Goal: Task Accomplishment & Management: Complete application form

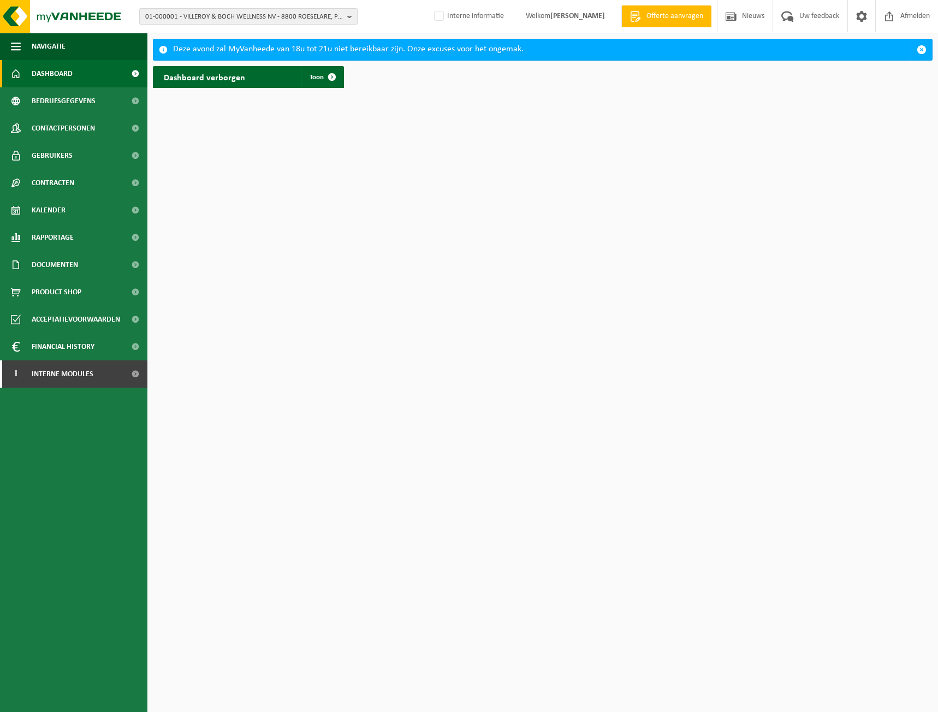
click at [300, 16] on span "01-000001 - VILLEROY & BOCH WELLNESS NV - 8800 ROESELARE, POPULIERSTRAAT 1" at bounding box center [244, 17] width 198 height 16
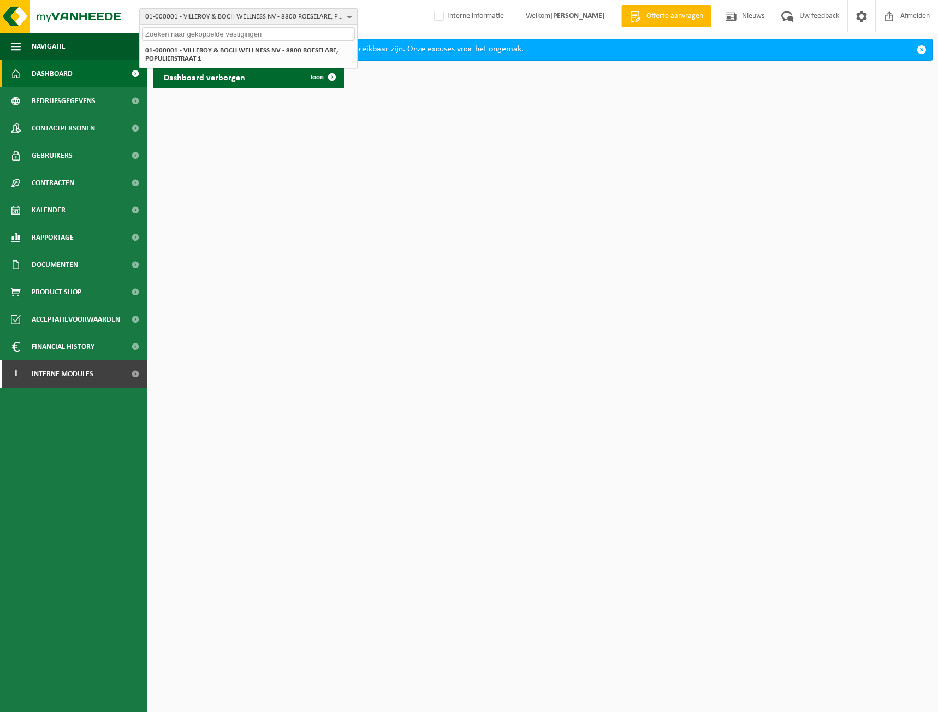
paste input "10-808452"
type input "10-808452"
click at [221, 52] on strong "10-808452 - SKOBO VZW - 8000 BRUGGE, VAARTDIJKSTRAAT 3" at bounding box center [211, 50] width 133 height 8
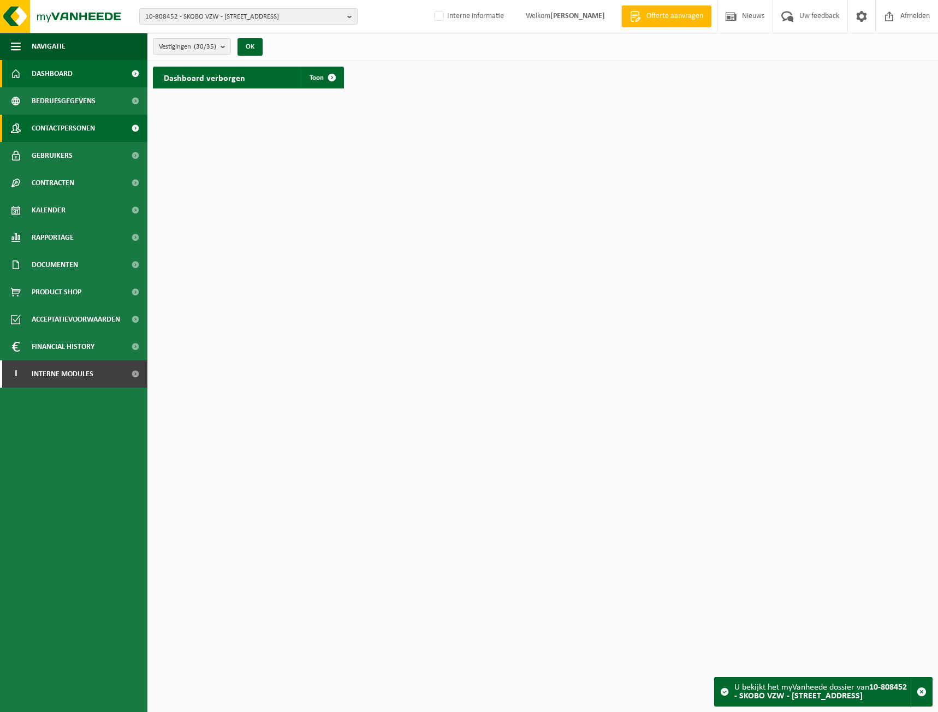
click at [62, 127] on span "Contactpersonen" at bounding box center [63, 128] width 63 height 27
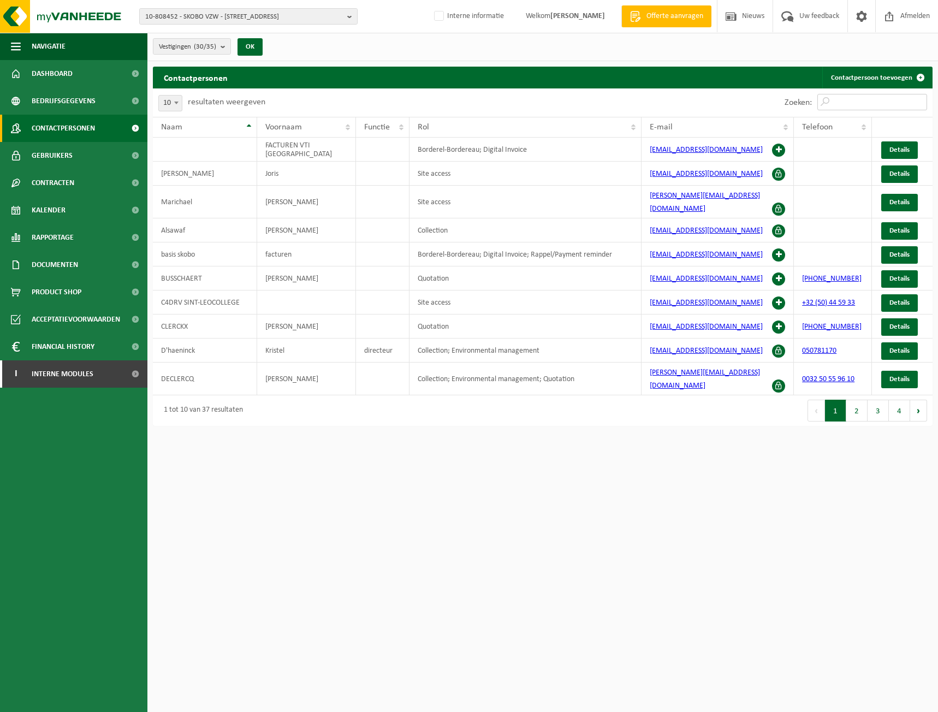
click at [875, 107] on input "Zoeken:" at bounding box center [872, 102] width 110 height 16
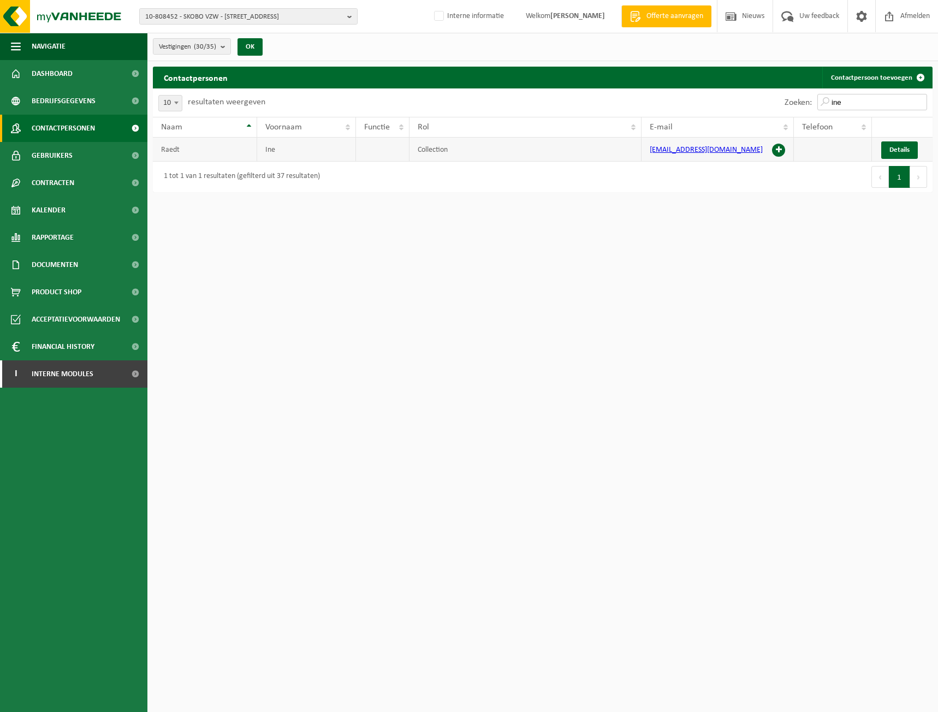
type input "ine"
click at [774, 149] on span at bounding box center [778, 150] width 13 height 13
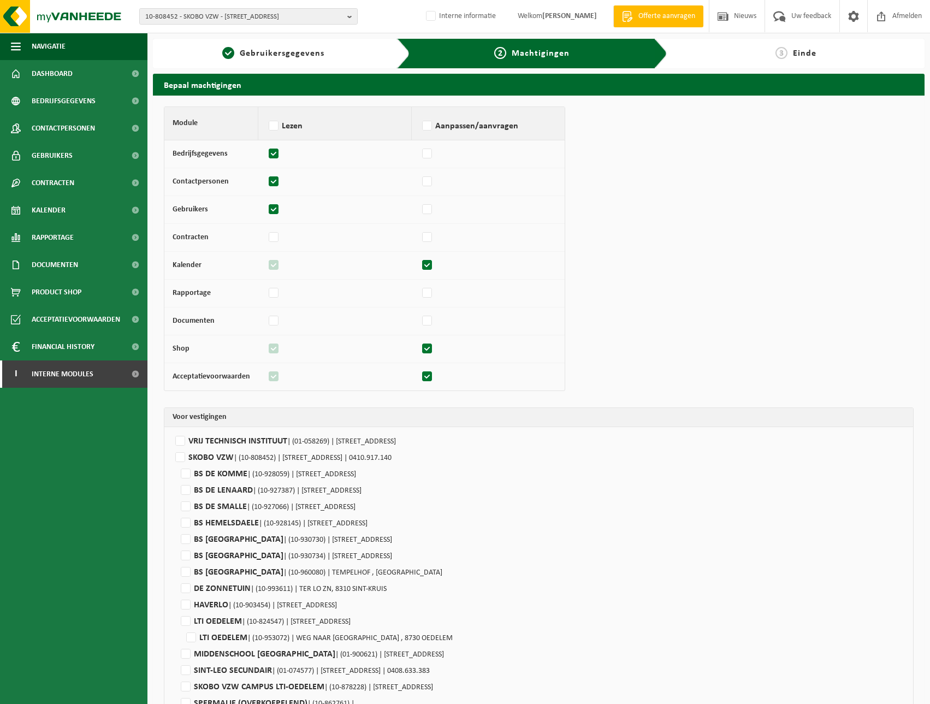
click at [275, 147] on label at bounding box center [273, 154] width 15 height 16
click at [266, 147] on input "checkbox" at bounding box center [266, 148] width 1 height 7
checkbox input "false"
click at [268, 177] on label at bounding box center [273, 182] width 15 height 16
click at [266, 177] on input "checkbox" at bounding box center [266, 176] width 1 height 7
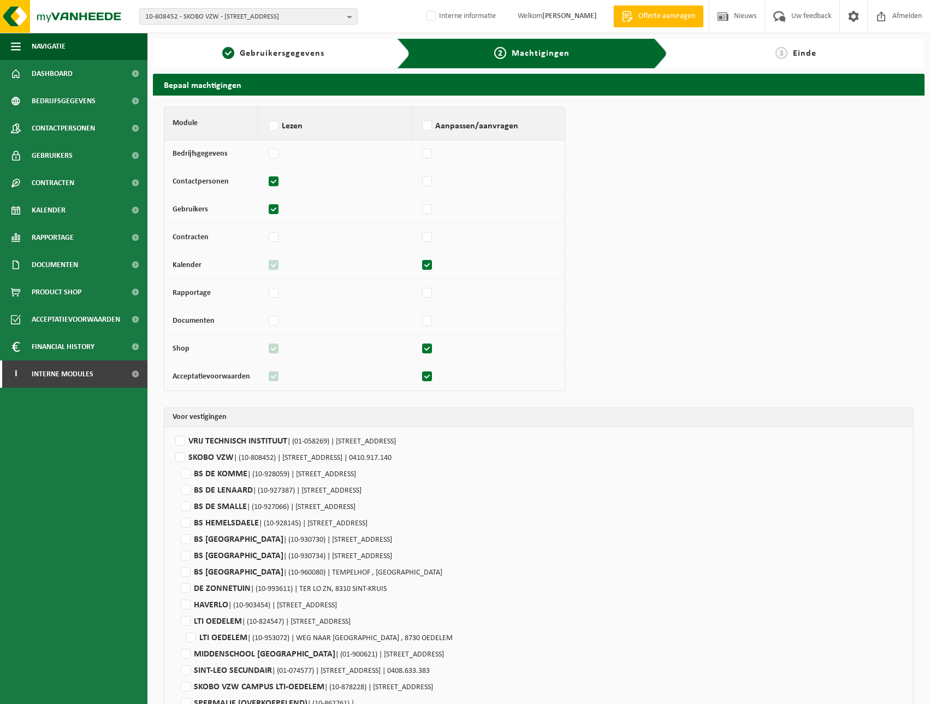
checkbox input "false"
drag, startPoint x: 270, startPoint y: 210, endPoint x: 286, endPoint y: 229, distance: 24.0
click at [270, 211] on label at bounding box center [273, 209] width 15 height 16
click at [266, 208] on input "checkbox" at bounding box center [266, 204] width 1 height 7
checkbox input "false"
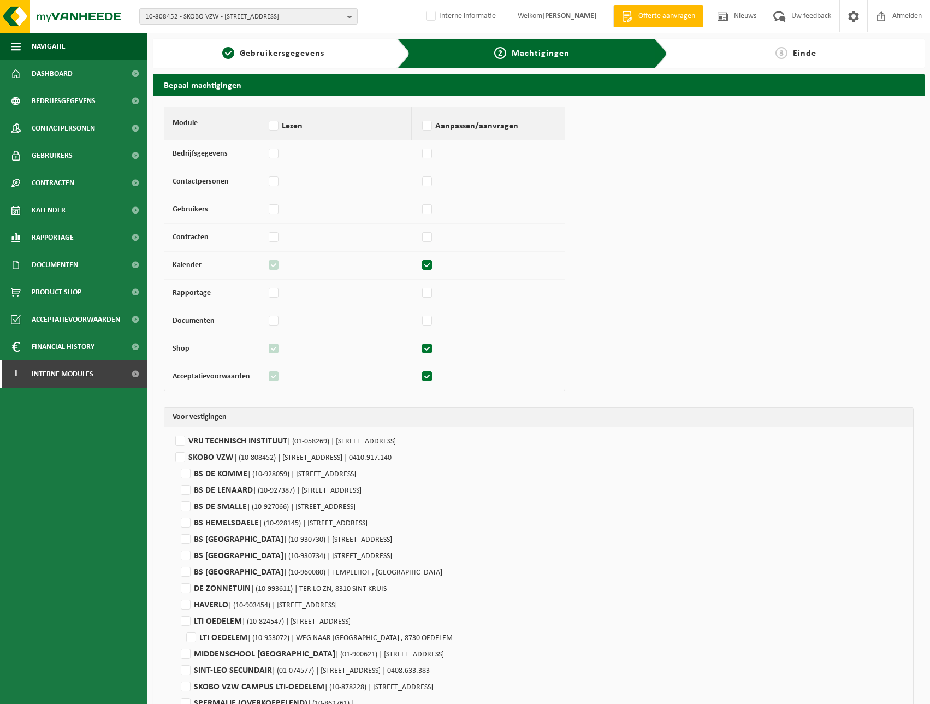
click at [277, 269] on label at bounding box center [273, 265] width 15 height 16
click at [427, 267] on label at bounding box center [427, 265] width 15 height 16
click at [420, 264] on input "checkbox" at bounding box center [419, 260] width 1 height 7
checkbox input "false"
click at [269, 263] on label at bounding box center [273, 265] width 15 height 16
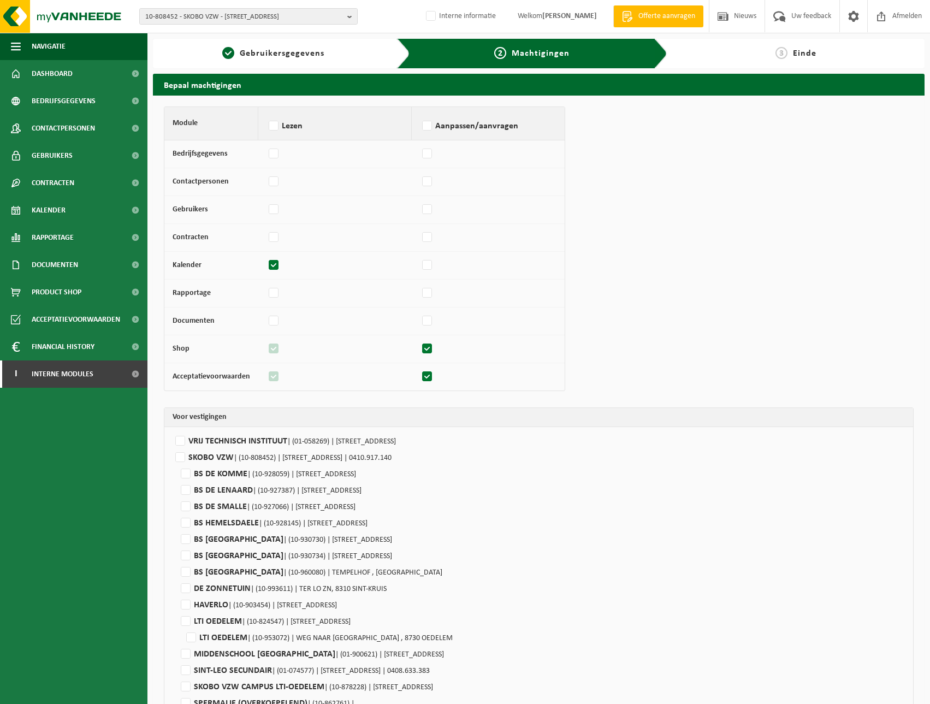
click at [266, 263] on input "checkbox" at bounding box center [266, 260] width 1 height 7
checkbox input "false"
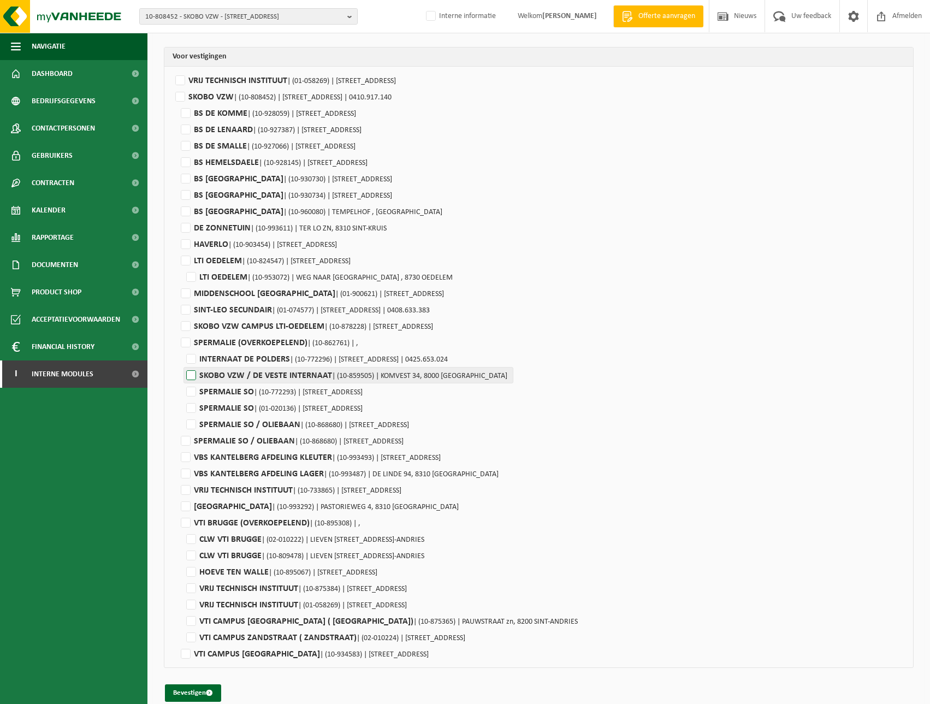
scroll to position [228, 0]
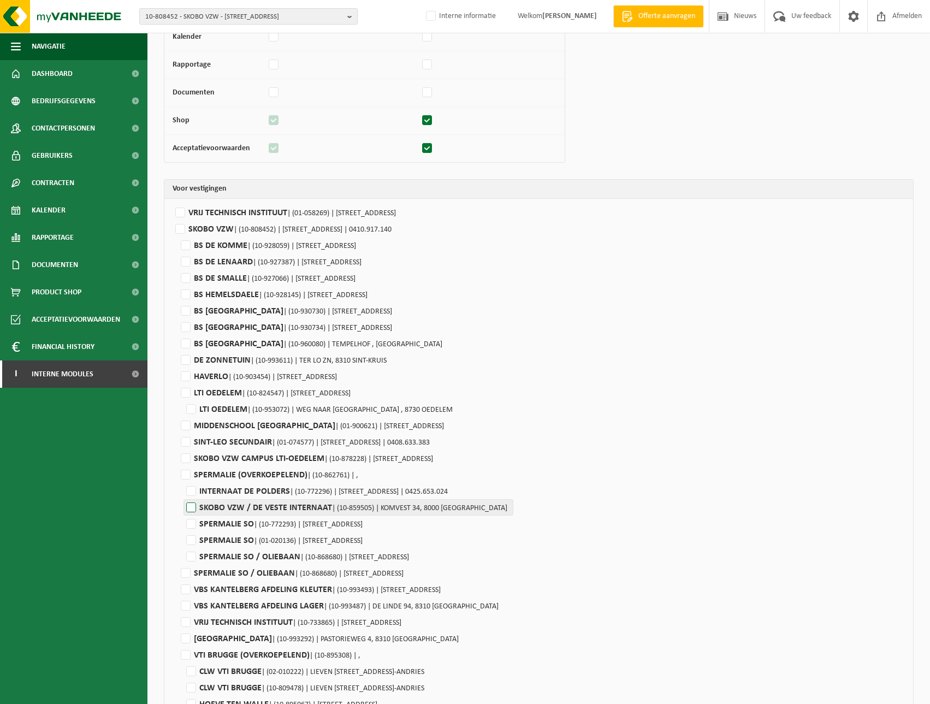
click at [196, 508] on label"] "SKOBO VZW / DE VESTE INTERNAAT | (10-859505) | KOMVEST 34, 8000 BRUGGE" at bounding box center [348, 507] width 330 height 16
click at [196, 508] on input "SKOBO VZW / DE VESTE INTERNAAT | (10-859505) | KOMVEST 34, 8000 BRUGGE" at bounding box center [648, 507] width 930 height 16
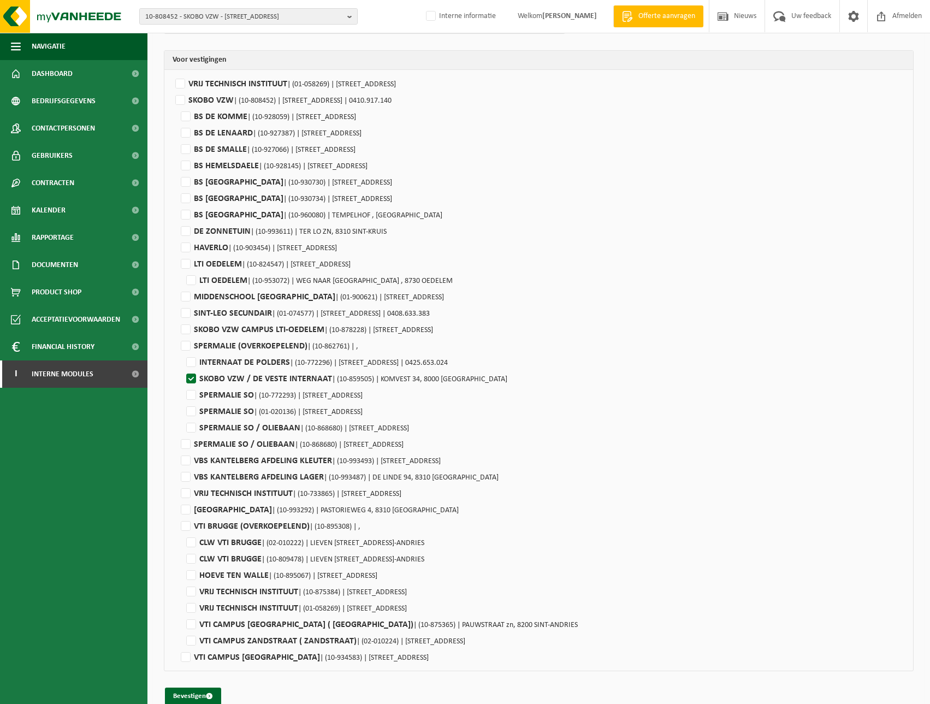
scroll to position [374, 0]
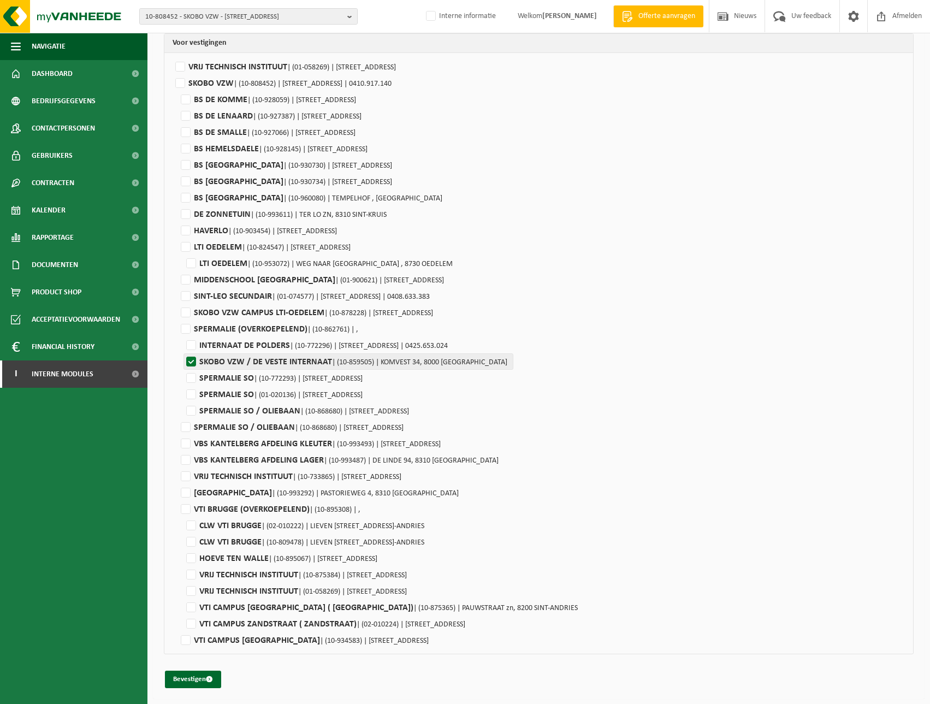
click at [190, 358] on label"] "SKOBO VZW / DE VESTE INTERNAAT | (10-859505) | KOMVEST 34, 8000 BRUGGE" at bounding box center [348, 361] width 330 height 16
click at [190, 358] on input "SKOBO VZW / DE VESTE INTERNAAT | (10-859505) | KOMVEST 34, 8000 BRUGGE" at bounding box center [648, 361] width 930 height 16
checkbox input "false"
click at [655, 688] on div "Module Lezen Aanpassen/aanvragen Bedrijfsgegevens Contactpersonen Gebruikers Co…" at bounding box center [538, 210] width 771 height 977
click at [186, 396] on label"] "SPERMALIE SO | (01-020136) | SNAGGAARDSTRAAT 15, 8000 BRUGGE" at bounding box center [348, 394] width 330 height 16
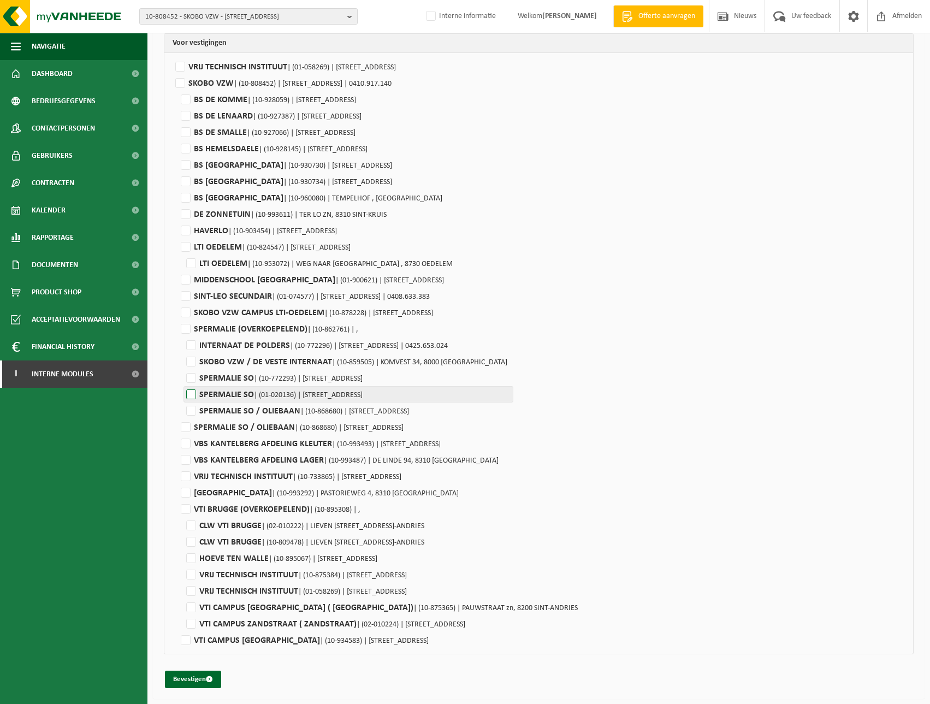
click at [186, 396] on input "SPERMALIE SO | (01-020136) | SNAGGAARDSTRAAT 15, 8000 BRUGGE" at bounding box center [648, 394] width 930 height 16
checkbox input "true"
click at [191, 578] on label"] "VRIJ TECHNISCH INSTITUUT | (10-875384) | VAARTDIJKSTRAAT 3, 8200 SINT-ANDRIES" at bounding box center [383, 574] width 400 height 16
click at [191, 578] on input "VRIJ TECHNISCH INSTITUUT | (10-875384) | VAARTDIJKSTRAAT 3, 8200 SINT-ANDRIES" at bounding box center [648, 574] width 930 height 16
checkbox input "true"
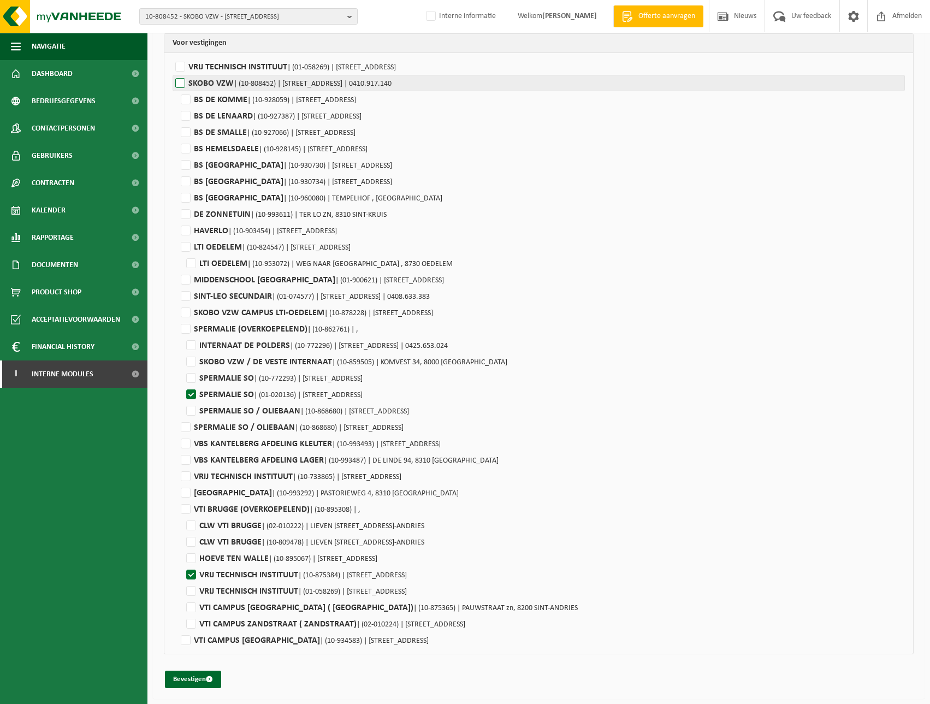
click at [174, 80] on label"] "SKOBO VZW | (10-808452) | VAARTDIJKSTRAAT 3, 8000 BRUGGE | 0410.917.140" at bounding box center [539, 83] width 732 height 16
click at [174, 80] on input "SKOBO VZW | (10-808452) | VAARTDIJKSTRAAT 3, 8000 BRUGGE | 0410.917.140" at bounding box center [638, 83] width 930 height 16
checkbox input "true"
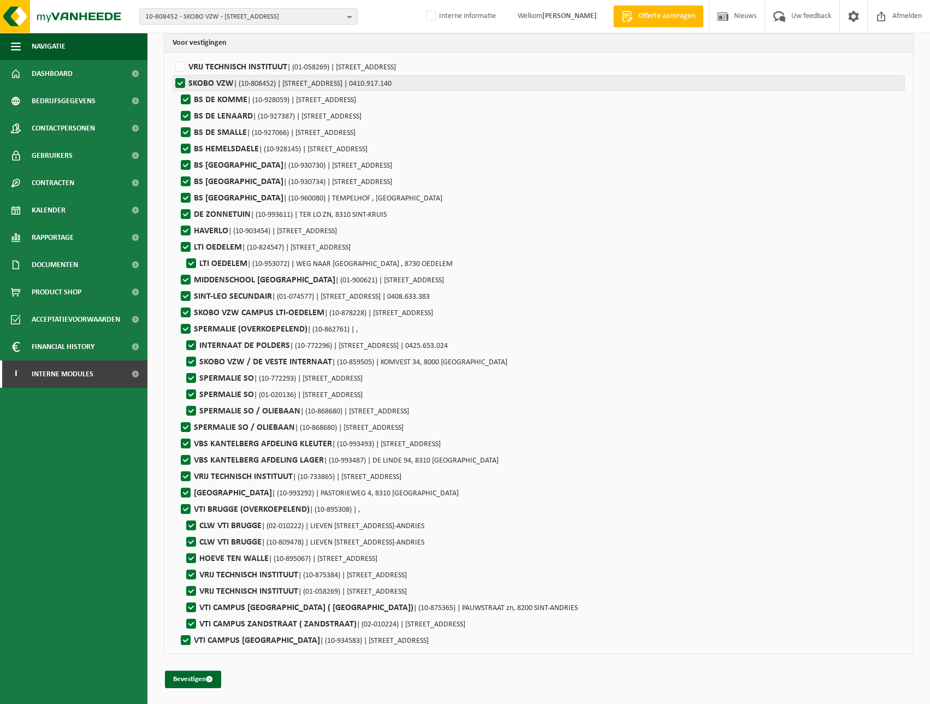
checkbox input "true"
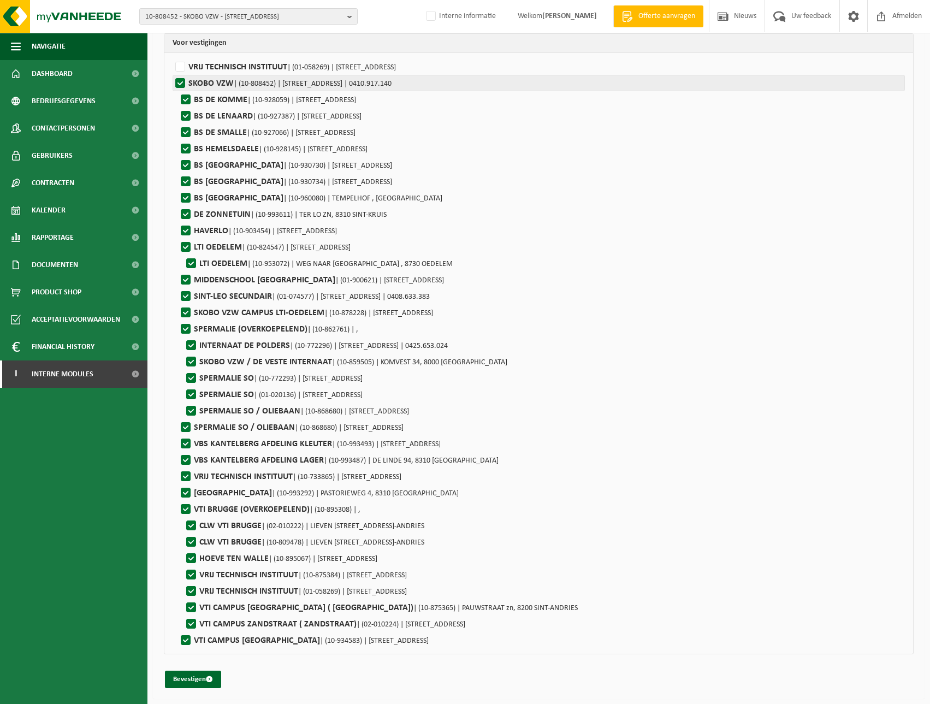
checkbox input "true"
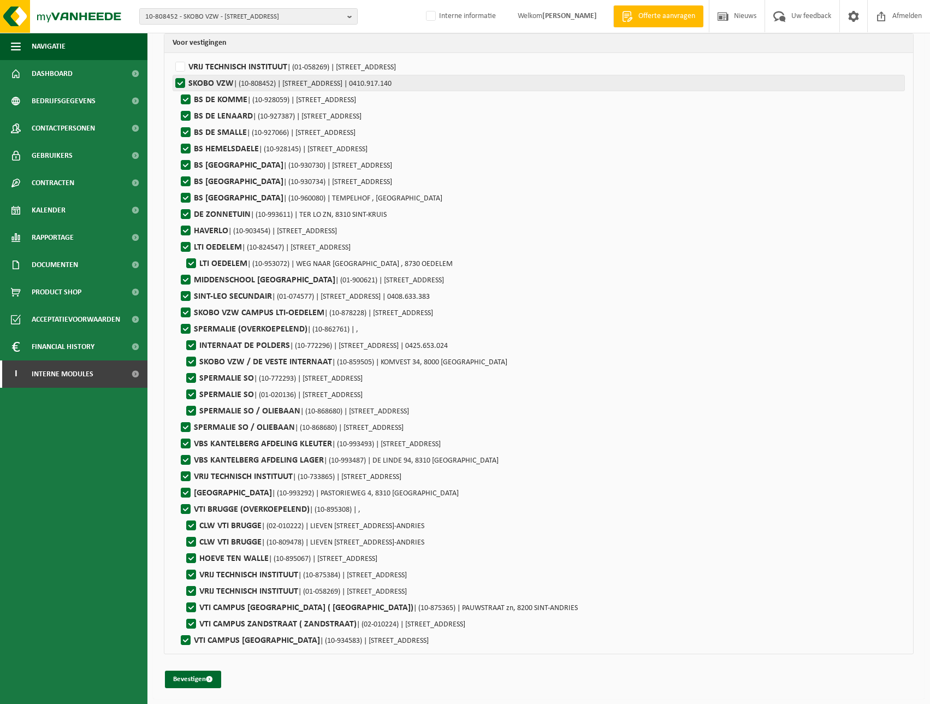
checkbox input "true"
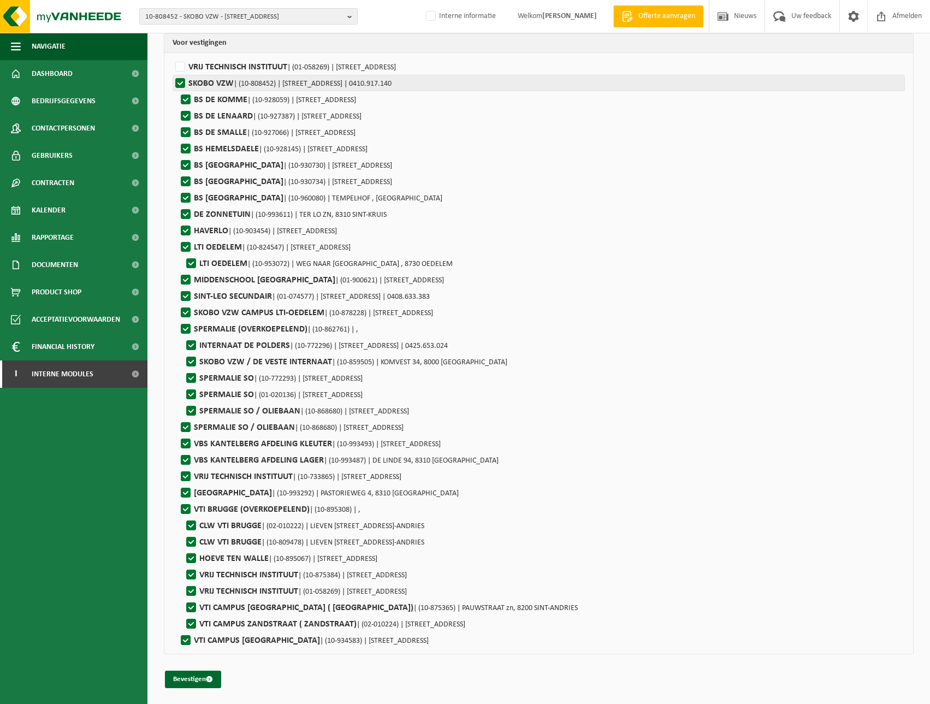
checkbox input "true"
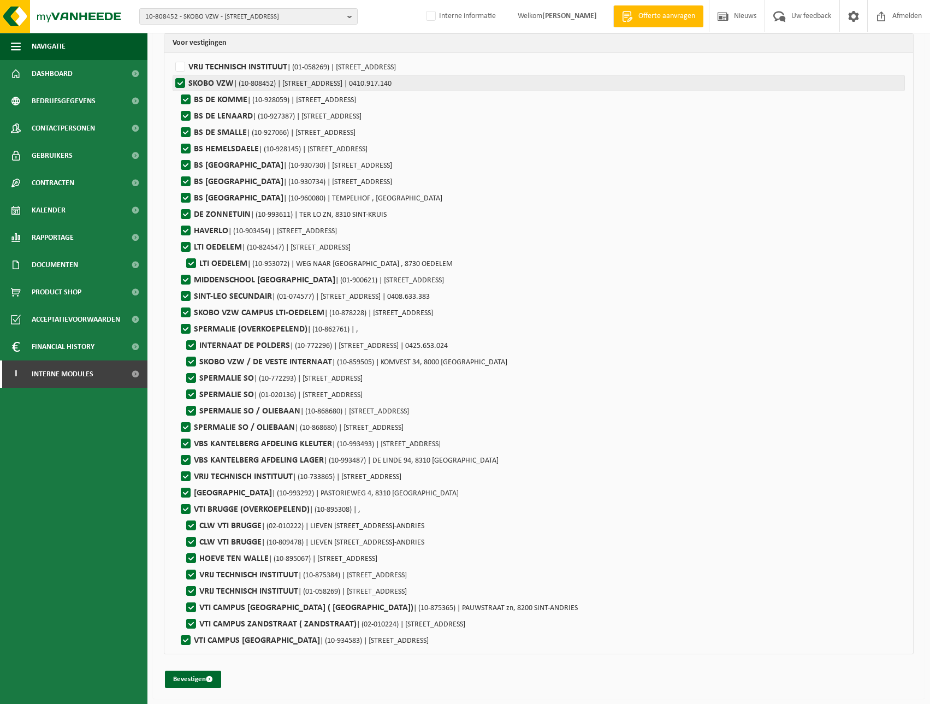
checkbox input "true"
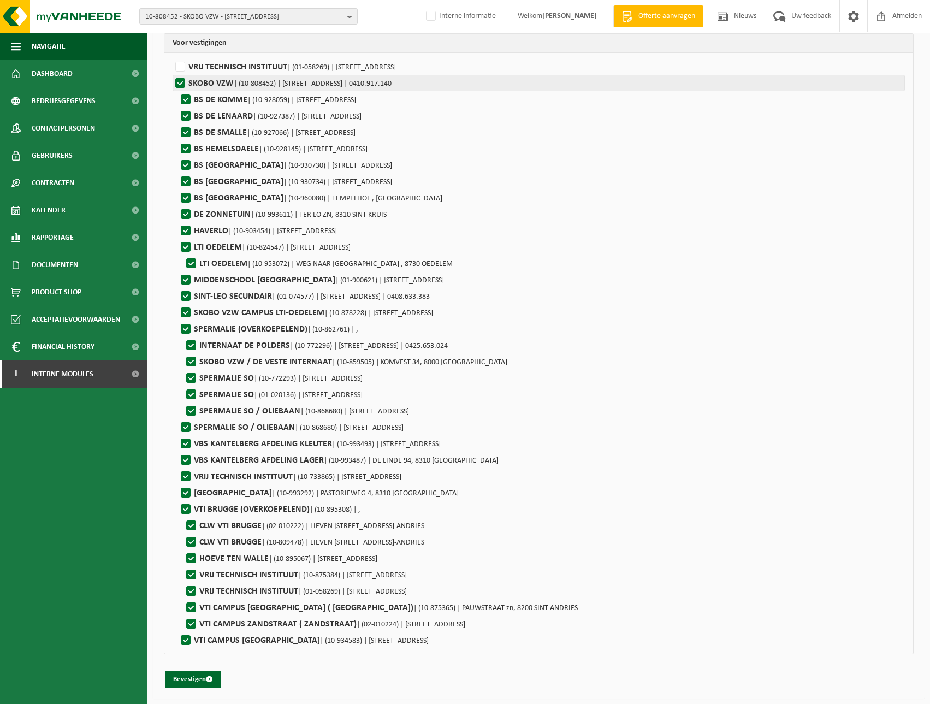
checkbox input "true"
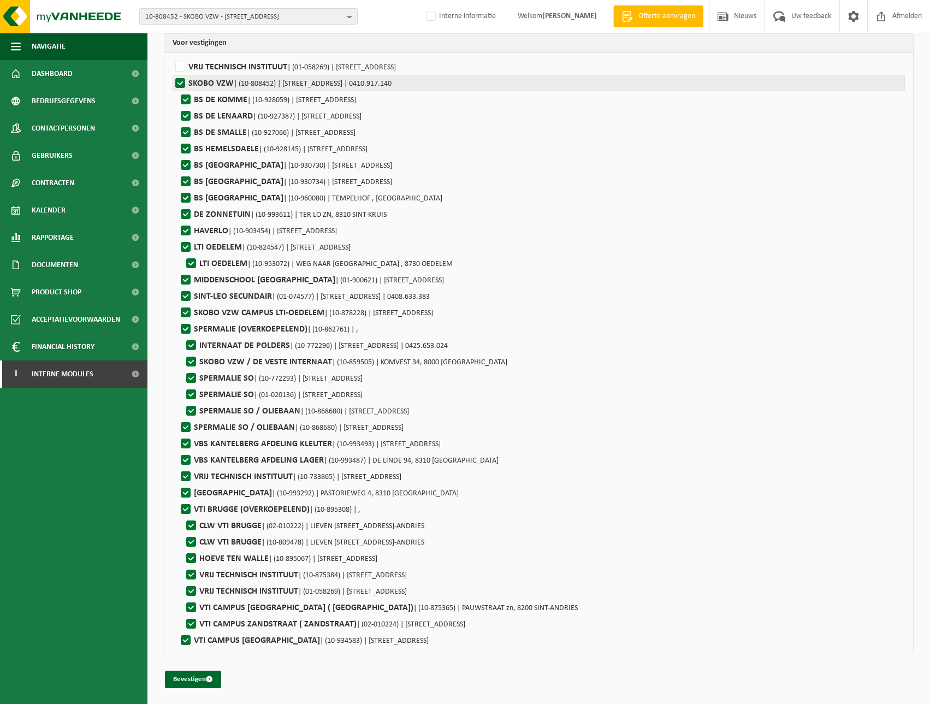
checkbox input "true"
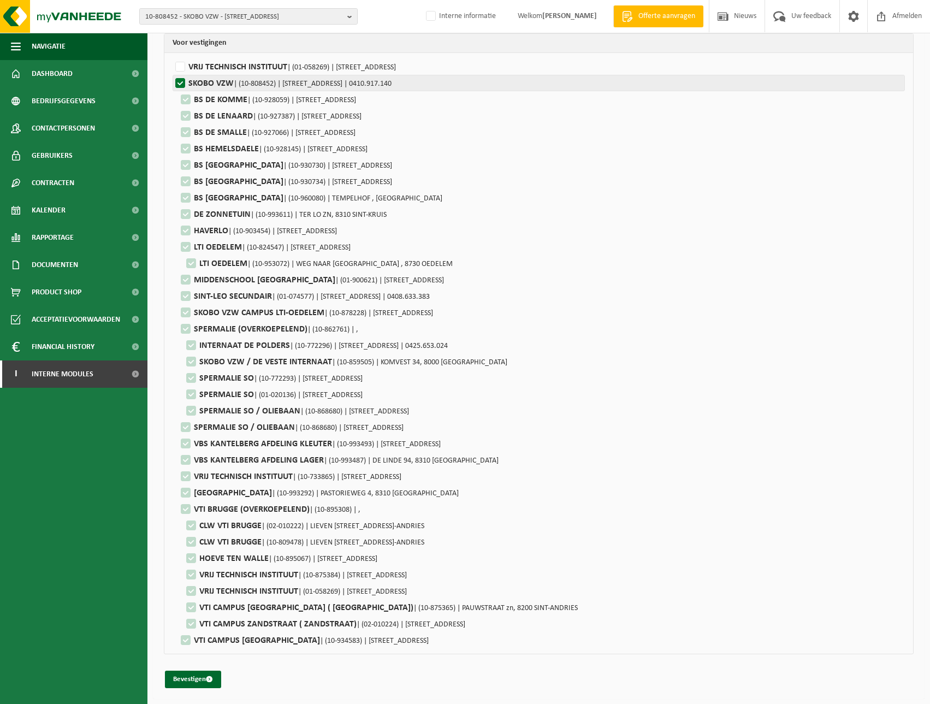
click at [174, 85] on label"] "SKOBO VZW | (10-808452) | VAARTDIJKSTRAAT 3, 8000 BRUGGE | 0410.917.140" at bounding box center [539, 83] width 732 height 16
click at [174, 85] on input "SKOBO VZW | (10-808452) | VAARTDIJKSTRAAT 3, 8000 BRUGGE | 0410.917.140" at bounding box center [638, 83] width 930 height 16
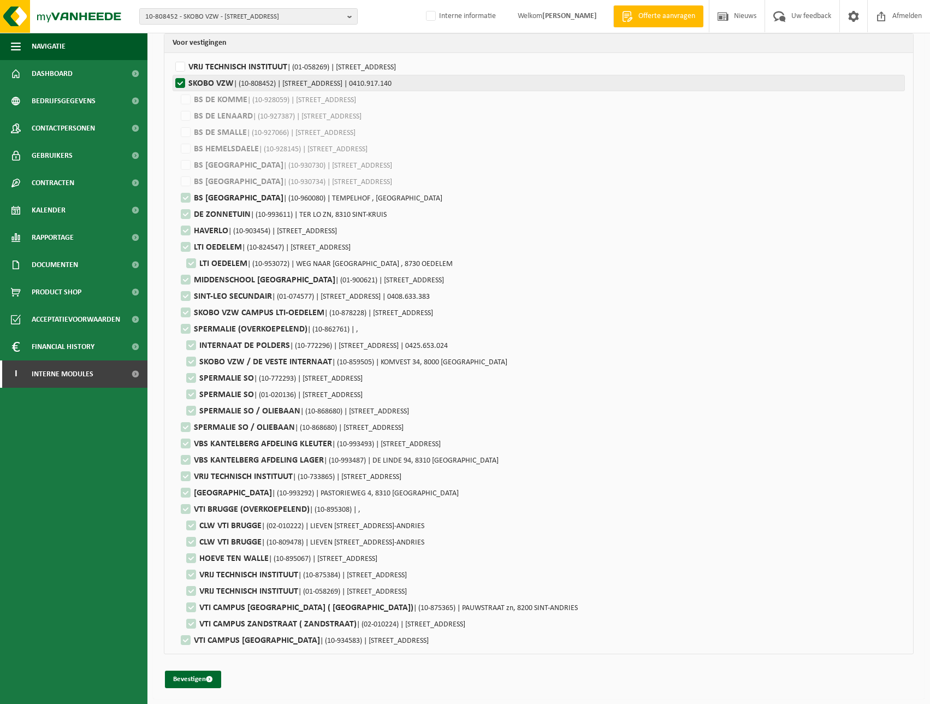
checkbox input "false"
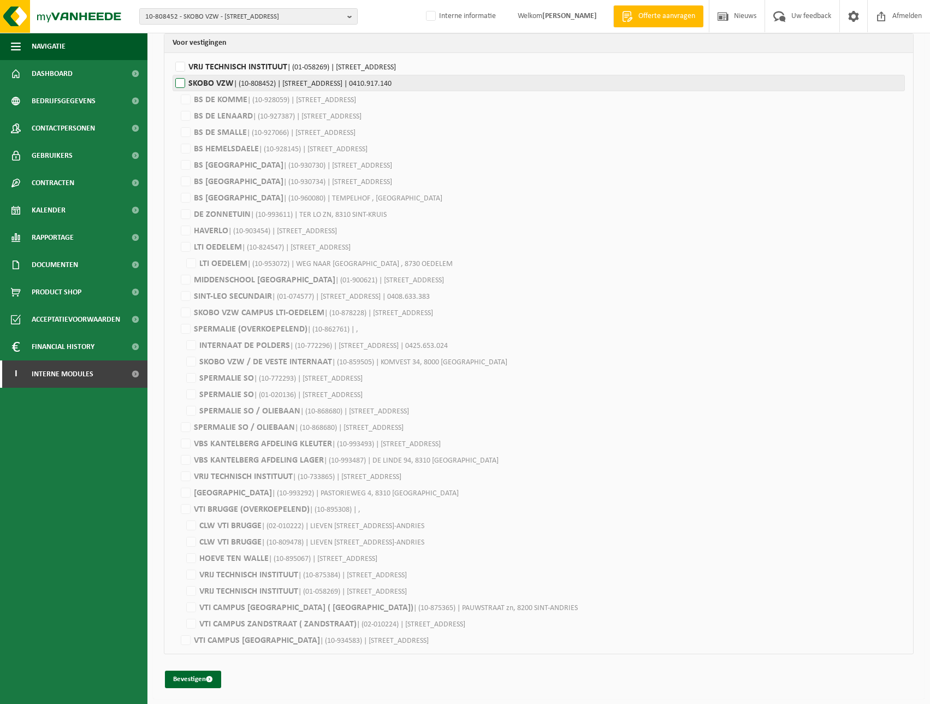
checkbox input "false"
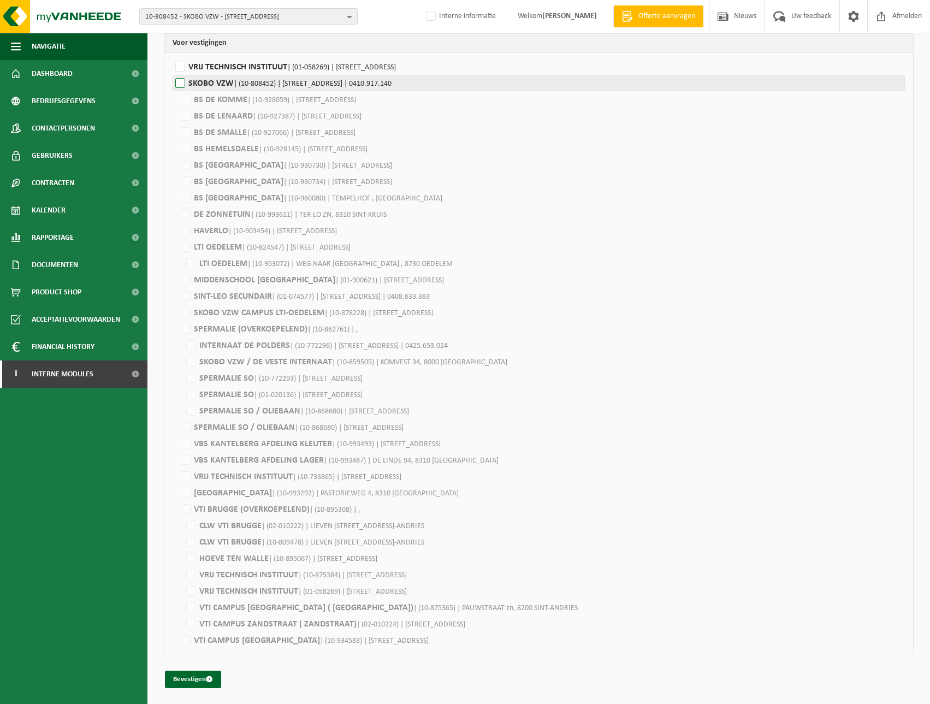
checkbox input "false"
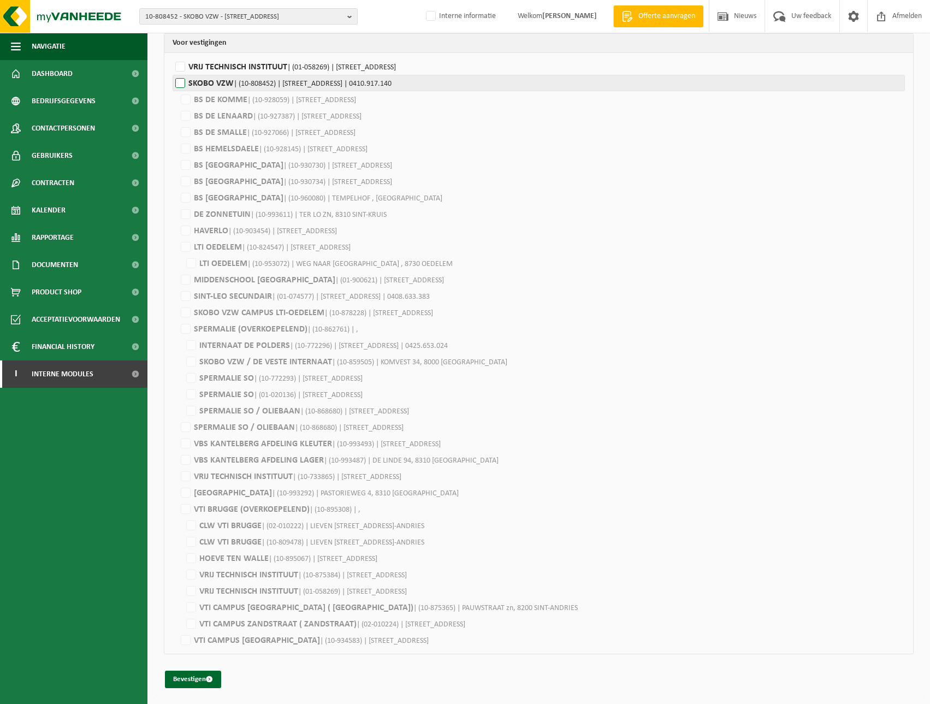
checkbox input "false"
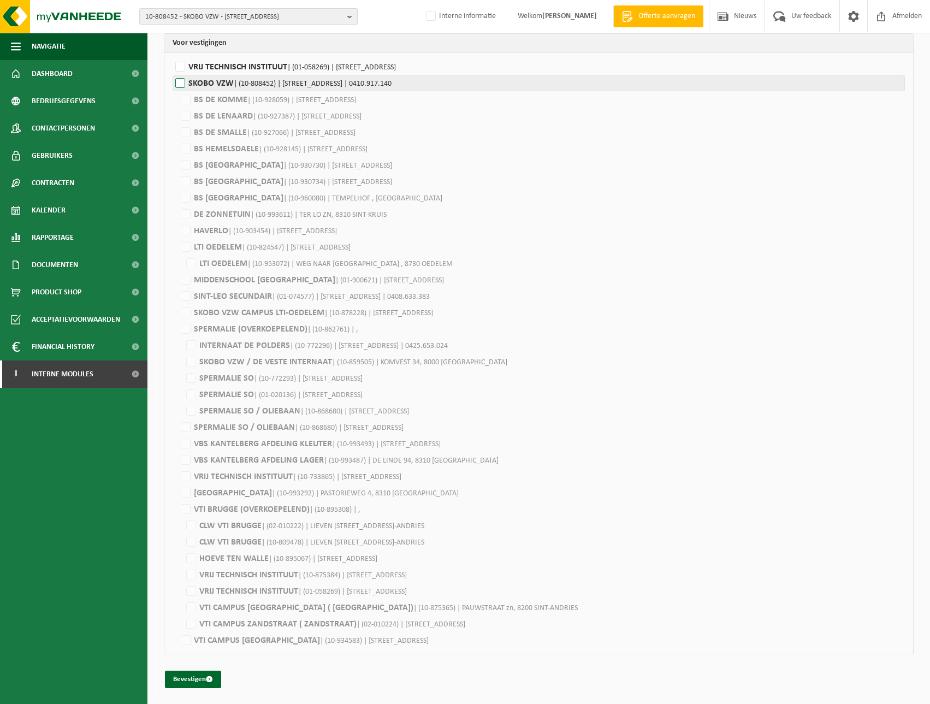
checkbox input "false"
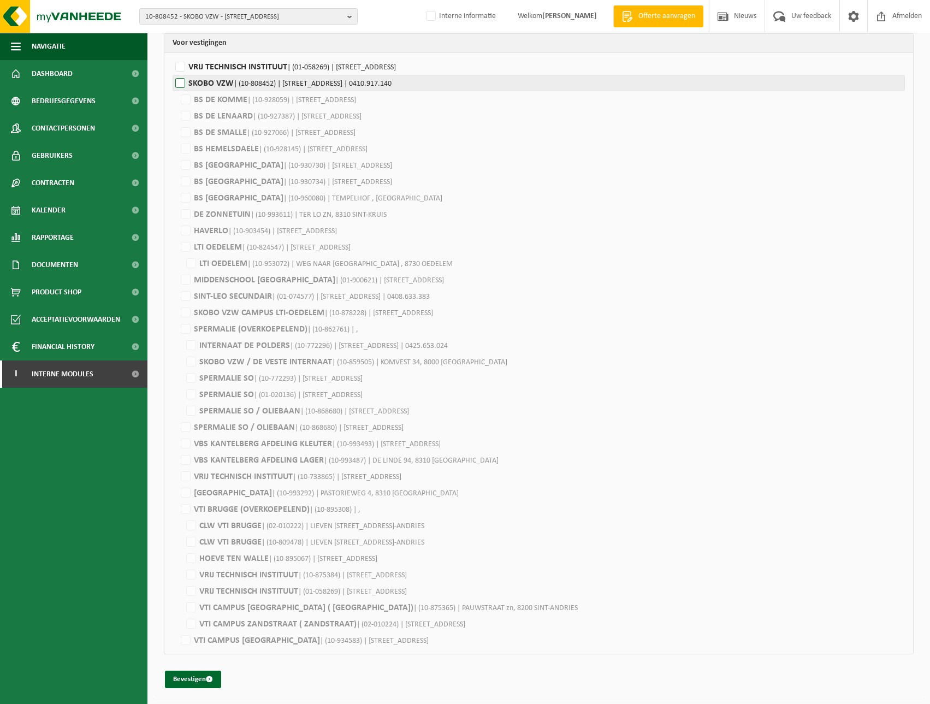
checkbox input "false"
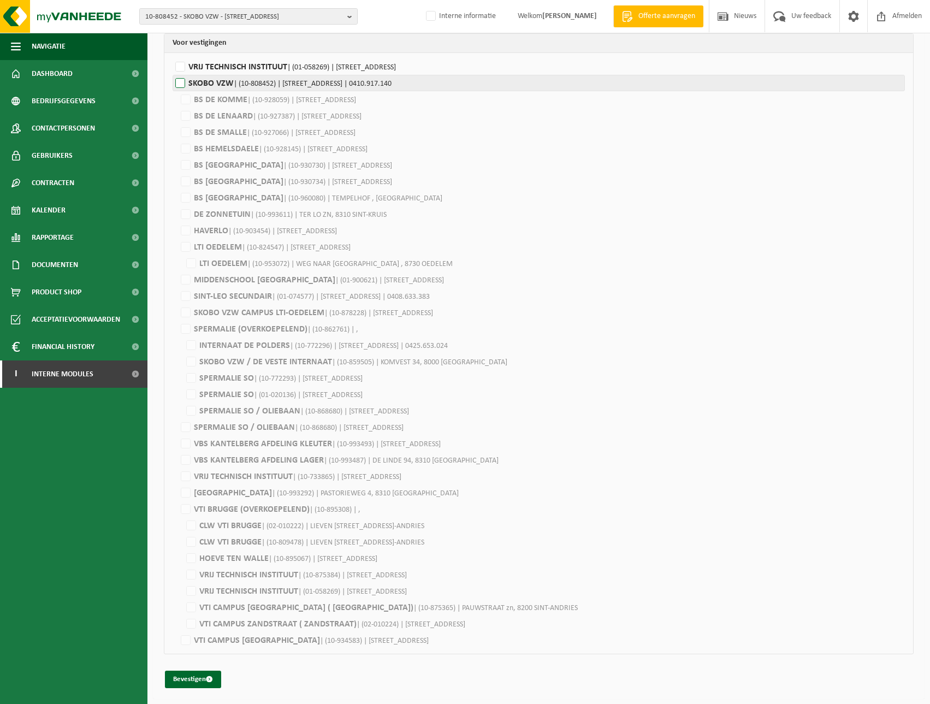
checkbox input "false"
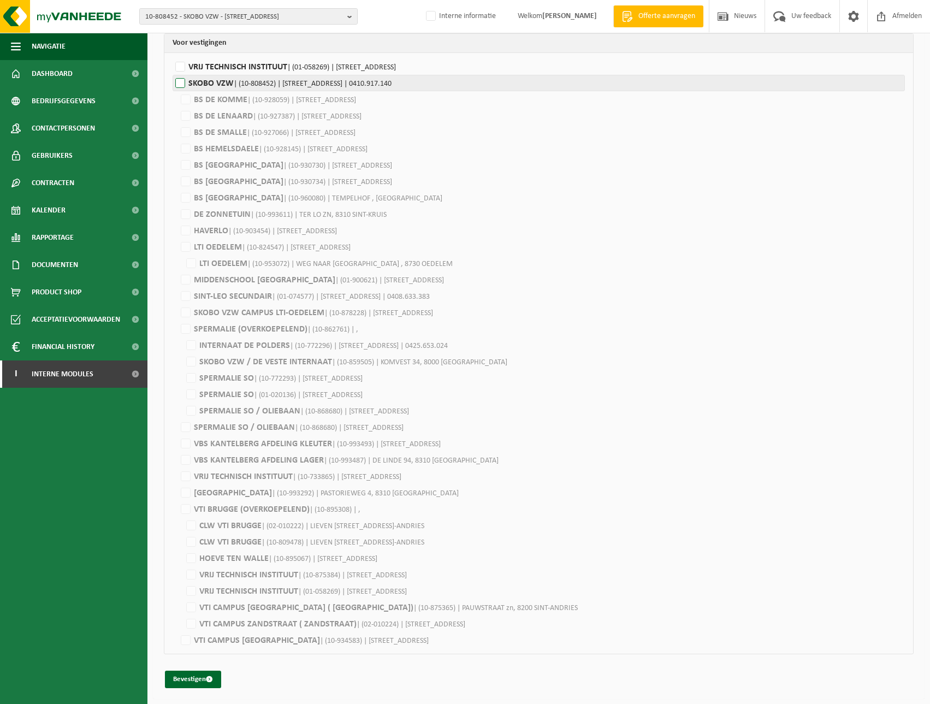
checkbox input "false"
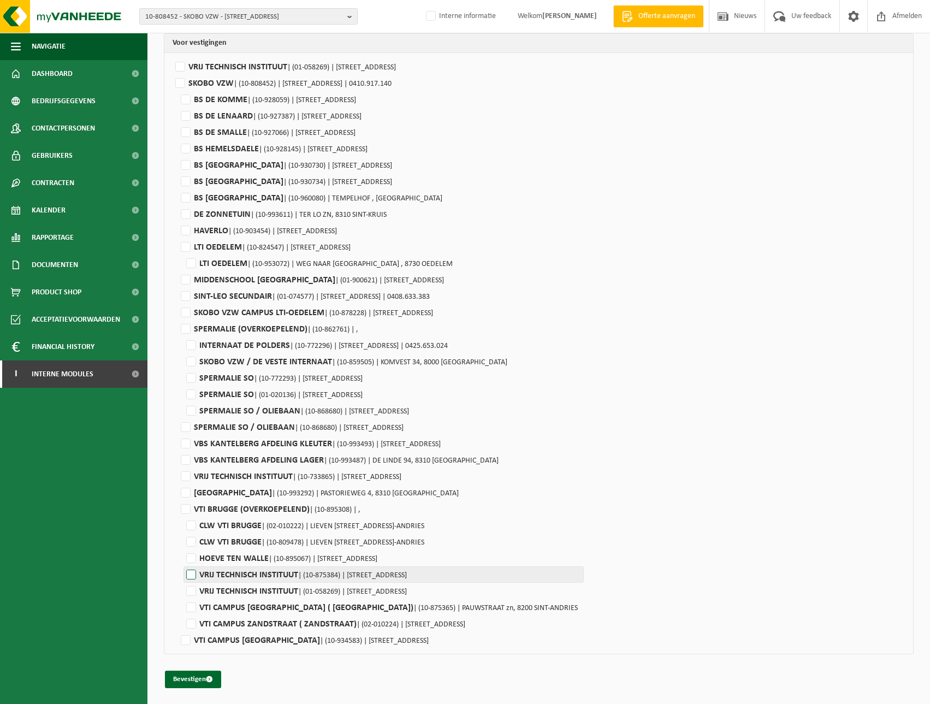
click at [189, 572] on label"] "VRIJ TECHNISCH INSTITUUT | (10-875384) | VAARTDIJKSTRAAT 3, 8200 SINT-ANDRIES" at bounding box center [383, 574] width 400 height 16
click at [189, 572] on input "VRIJ TECHNISCH INSTITUUT | (10-875384) | VAARTDIJKSTRAAT 3, 8200 SINT-ANDRIES" at bounding box center [648, 574] width 930 height 16
checkbox input "true"
click at [179, 393] on td "SPERMALIE SO | (01-020136) | SNAGGAARDSTRAAT 15, 8000 BRUGGE" at bounding box center [343, 394] width 341 height 16
click at [189, 393] on label"] "SPERMALIE SO | (01-020136) | SNAGGAARDSTRAAT 15, 8000 BRUGGE" at bounding box center [348, 394] width 330 height 16
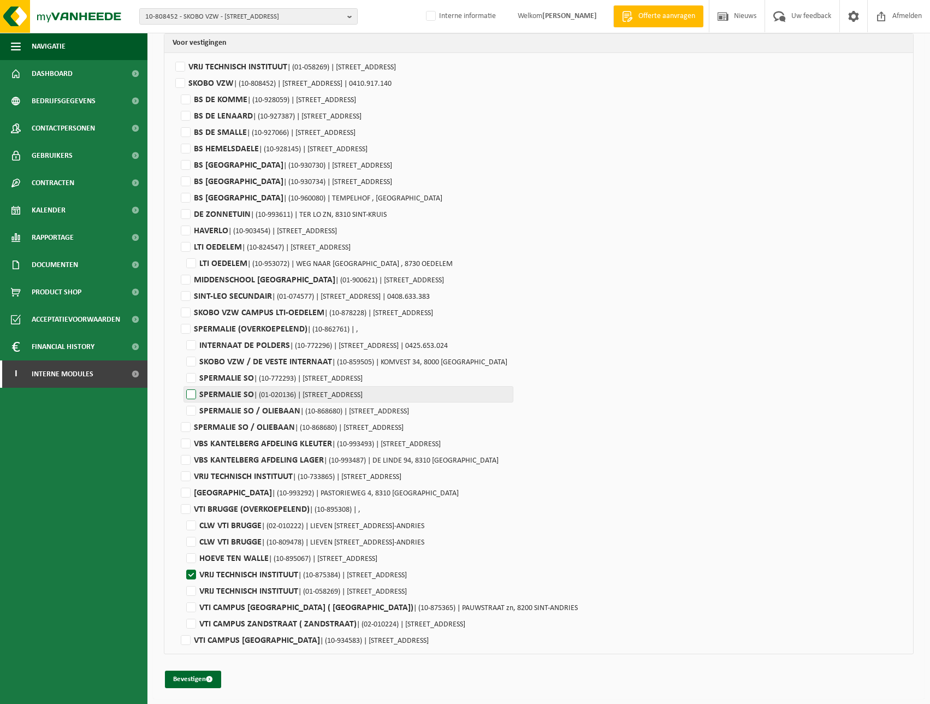
click at [189, 393] on input "SPERMALIE SO | (01-020136) | SNAGGAARDSTRAAT 15, 8000 BRUGGE" at bounding box center [648, 394] width 930 height 16
checkbox input "true"
click at [201, 681] on button "Bevestigen" at bounding box center [193, 678] width 56 height 17
